Goal: Navigation & Orientation: Find specific page/section

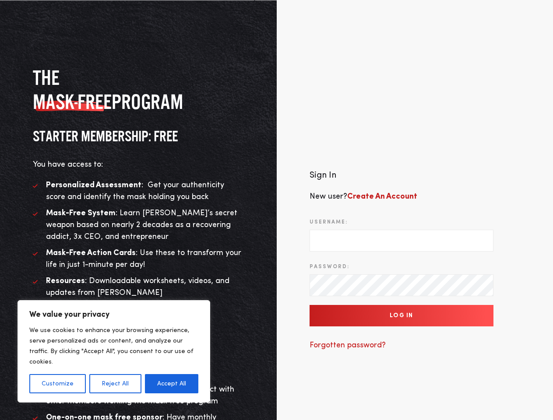
click at [277, 210] on div "Sign In New user? Create An Account Username: Password: Log In Forgotten passwo…" at bounding box center [415, 264] width 277 height 323
click at [57, 384] on button "Customize" at bounding box center [57, 383] width 56 height 19
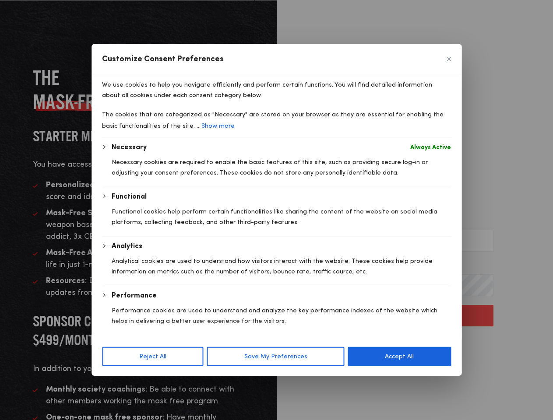
click at [115, 384] on div at bounding box center [276, 210] width 553 height 420
click at [172, 384] on body "We value your privacy We use cookies to enhance your browsing experience, serve…" at bounding box center [276, 264] width 553 height 529
click at [401, 316] on p "Performance cookies are used to understand and analyze the key performance inde…" at bounding box center [281, 315] width 339 height 21
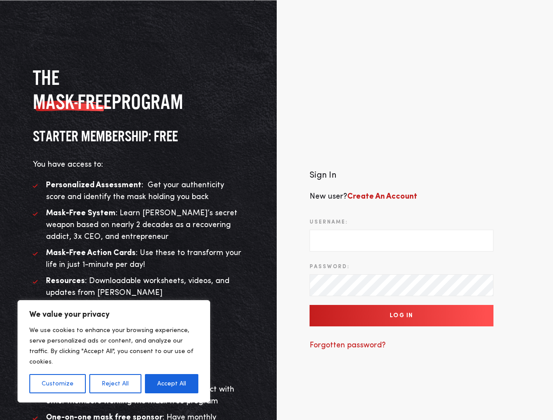
click at [277, 210] on div "Sign In New user? Create An Account Username: Password: Log In Forgotten passwo…" at bounding box center [415, 264] width 277 height 323
click at [57, 384] on button "Customize" at bounding box center [57, 383] width 56 height 19
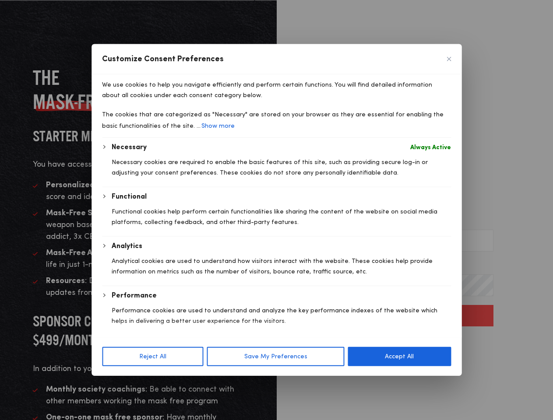
click at [115, 384] on div at bounding box center [276, 210] width 553 height 420
click at [172, 101] on p "We use cookies to help you navigate efficiently and perform certain functions. …" at bounding box center [276, 90] width 349 height 21
click at [401, 286] on div "Analytics Analytical cookies are used to understand how visitors interact with …" at bounding box center [281, 263] width 339 height 45
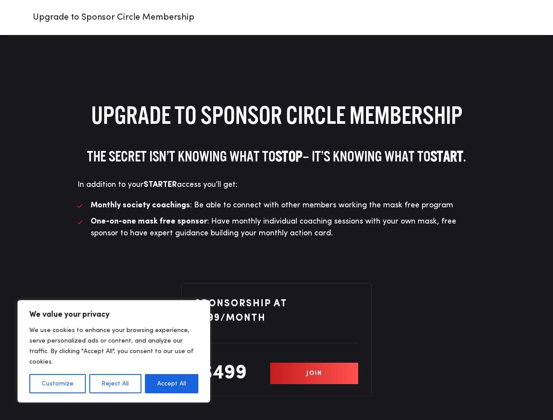
click at [276, 210] on li "Monthly society coachings : Be able to connect with other members working the m…" at bounding box center [276, 206] width 398 height 12
click at [57, 384] on button "Customize" at bounding box center [57, 383] width 56 height 19
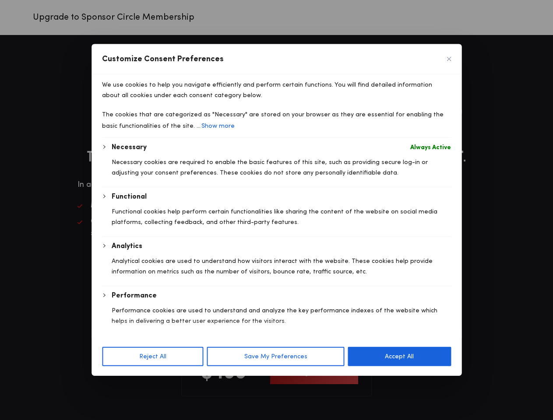
click at [115, 337] on div "We use cookies to help you navigate efficiently and perform certain functions. …" at bounding box center [276, 205] width 370 height 263
click at [172, 286] on div "Analytics Analytical cookies are used to understand how visitors interact with …" at bounding box center [281, 263] width 339 height 45
